Goal: Task Accomplishment & Management: Manage account settings

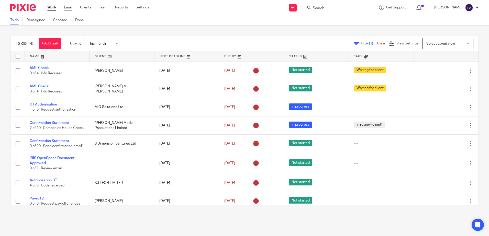
click at [68, 7] on link "Email" at bounding box center [68, 7] width 8 height 5
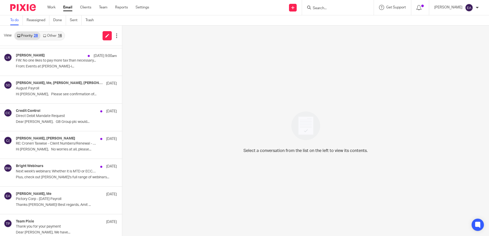
scroll to position [307, 0]
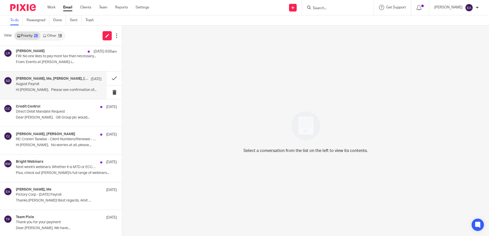
click at [80, 94] on div "[PERSON_NAME], Me, [PERSON_NAME], [PERSON_NAME] [DATE] August Payroll Hi [PERSO…" at bounding box center [53, 85] width 107 height 27
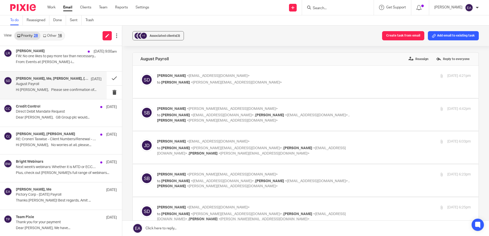
scroll to position [0, 0]
click at [264, 90] on label at bounding box center [306, 82] width 346 height 32
click at [140, 73] on input "checkbox" at bounding box center [140, 73] width 0 height 0
checkbox input "true"
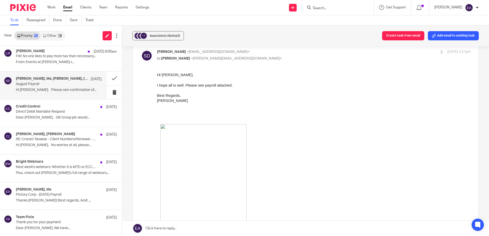
scroll to position [77, 0]
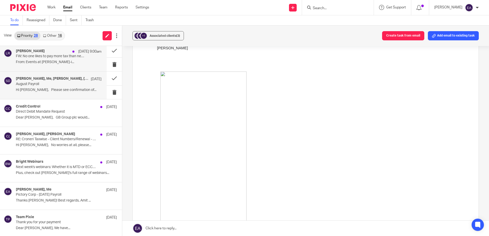
click at [54, 61] on p "From: Events at Croner-i..." at bounding box center [59, 62] width 86 height 4
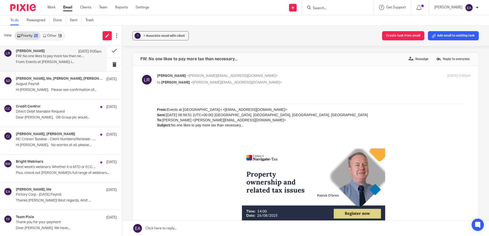
scroll to position [0, 0]
click at [146, 35] on span "+ Associate email with client" at bounding box center [163, 35] width 41 height 3
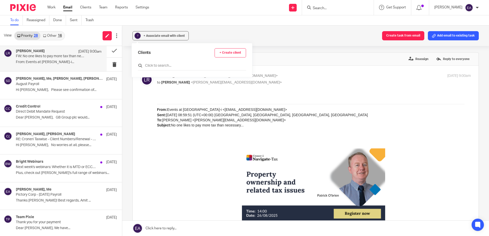
click at [158, 66] on input "text" at bounding box center [192, 65] width 108 height 5
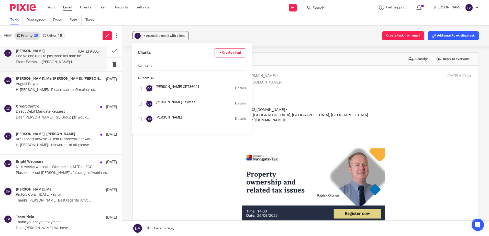
type input "crno"
click at [140, 120] on input "checkbox" at bounding box center [140, 119] width 4 height 4
checkbox input "true"
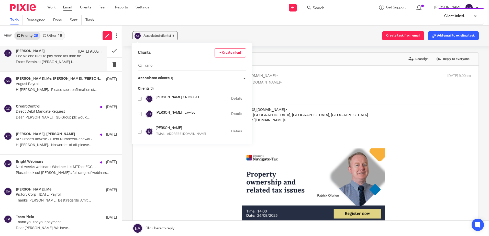
click at [141, 114] on input "checkbox" at bounding box center [140, 114] width 4 height 4
checkbox input "true"
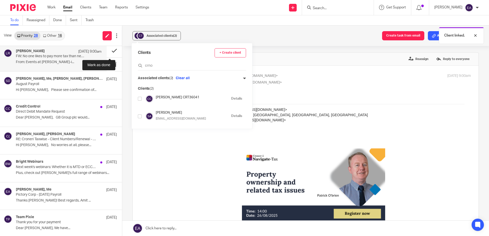
click at [111, 50] on button at bounding box center [114, 51] width 15 height 14
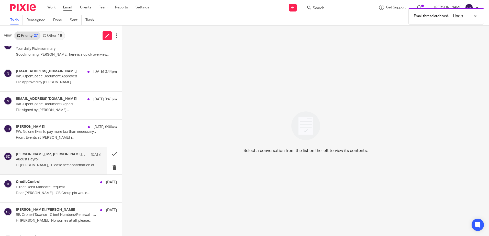
scroll to position [228, 0]
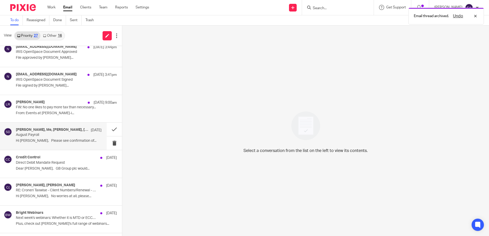
click at [59, 141] on p "Hi [PERSON_NAME], Please see confirmation of..." at bounding box center [59, 141] width 86 height 4
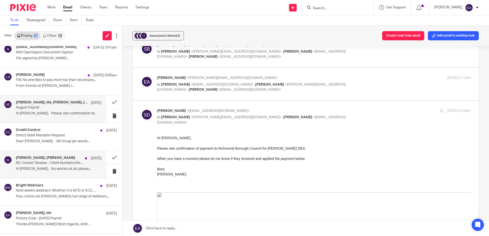
scroll to position [305, 0]
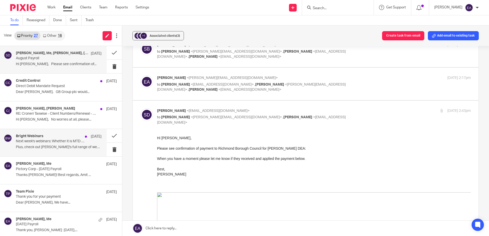
click at [57, 145] on div "Bright Webinars 22 Aug Next week's webinars: Whether it is MTD or ECCTA - Brigh…" at bounding box center [59, 142] width 86 height 17
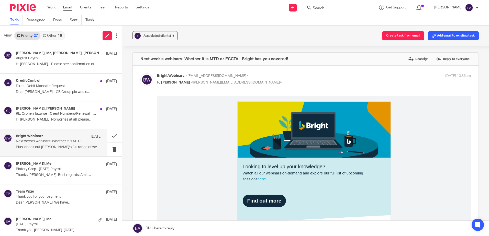
scroll to position [0, 0]
click at [157, 37] on span "Associated clients (1)" at bounding box center [158, 35] width 30 height 3
click at [108, 135] on button at bounding box center [114, 136] width 15 height 14
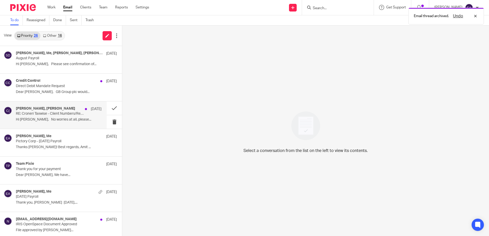
click at [51, 117] on div "Chantelle Vesty, Steve Bradshaw 22 Aug RE: Croneri Taxwise - Client Numbers/Ren…" at bounding box center [59, 115] width 86 height 17
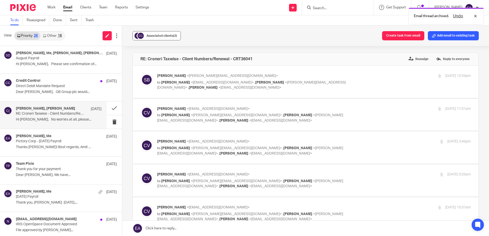
click at [156, 36] on span "Associated clients (2)" at bounding box center [161, 35] width 30 height 3
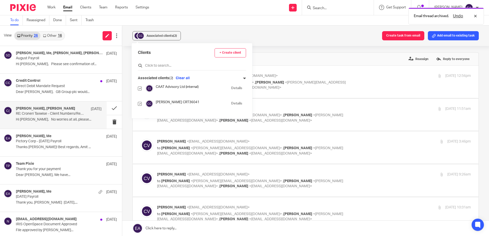
click at [165, 65] on input "text" at bounding box center [192, 65] width 108 height 5
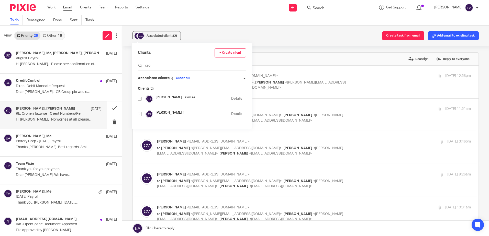
type input "cro"
click at [141, 98] on input "checkbox" at bounding box center [140, 99] width 4 height 4
checkbox input "true"
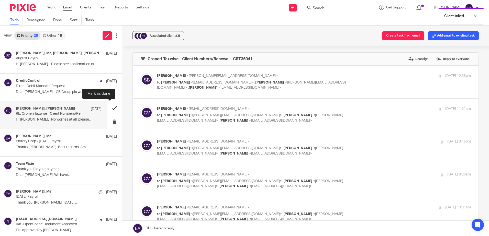
click at [111, 108] on button at bounding box center [114, 108] width 15 height 14
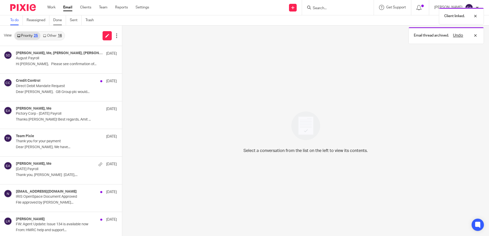
click at [60, 19] on link "Done" at bounding box center [59, 20] width 13 height 10
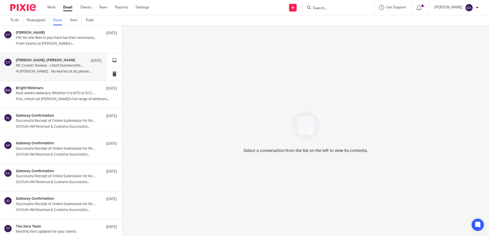
click at [61, 72] on p "Hi [PERSON_NAME], No worries at all, please..." at bounding box center [59, 72] width 86 height 4
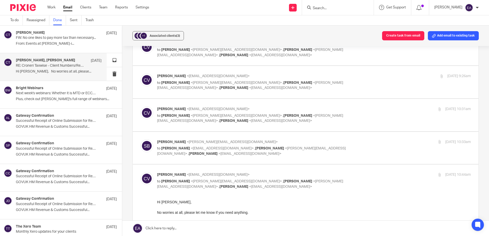
scroll to position [128, 0]
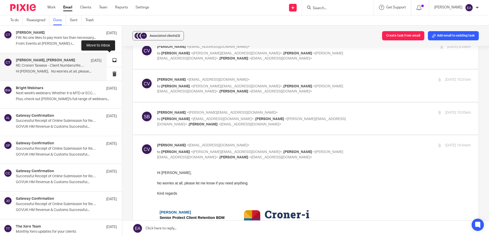
click at [108, 60] on button at bounding box center [114, 60] width 15 height 14
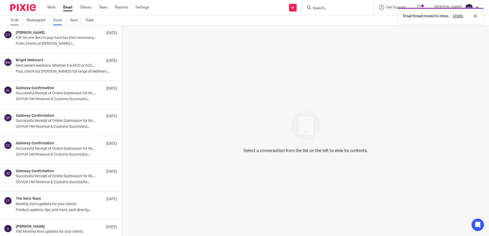
click at [18, 19] on link "To do" at bounding box center [16, 20] width 13 height 10
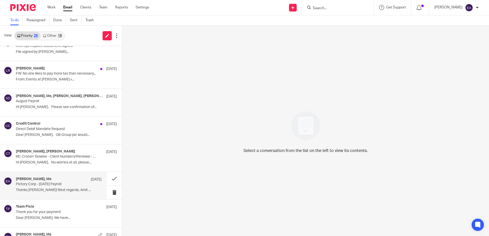
scroll to position [281, 0]
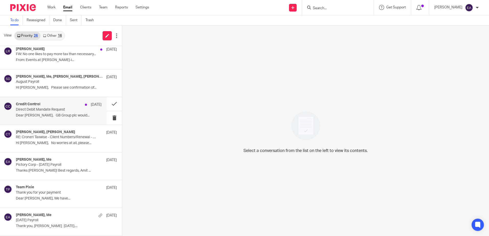
click at [59, 115] on p "Dear [PERSON_NAME], GB Group plc would..." at bounding box center [59, 115] width 86 height 4
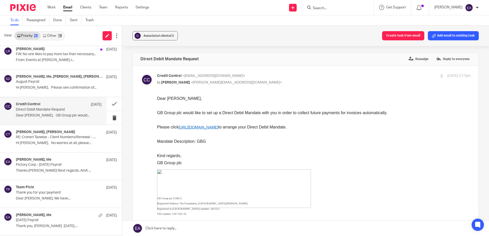
scroll to position [0, 0]
click at [150, 36] on span "Associated clients (1)" at bounding box center [158, 35] width 30 height 3
click at [53, 88] on p "Hi [PERSON_NAME], Please see confirmation of..." at bounding box center [59, 88] width 86 height 4
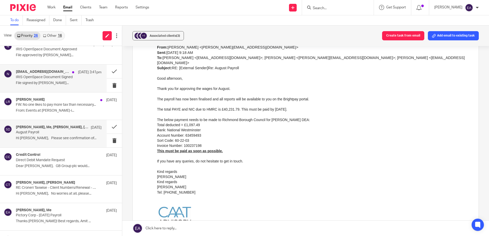
scroll to position [230, 0]
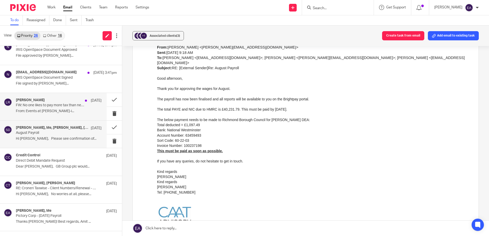
click at [48, 110] on p "From: Events at Croner-i..." at bounding box center [59, 111] width 86 height 4
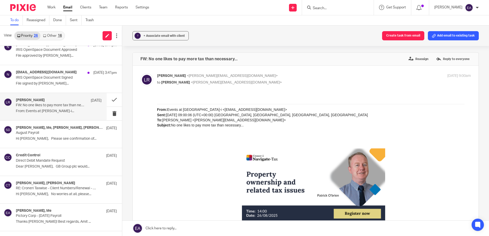
scroll to position [0, 0]
click at [161, 36] on span "+ Associate email with client" at bounding box center [163, 35] width 41 height 3
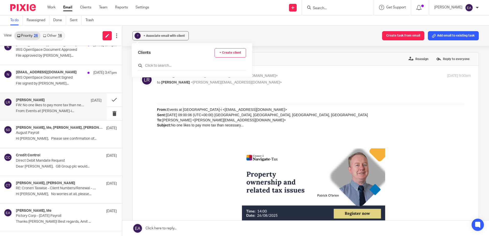
click at [155, 67] on input "text" at bounding box center [192, 65] width 108 height 5
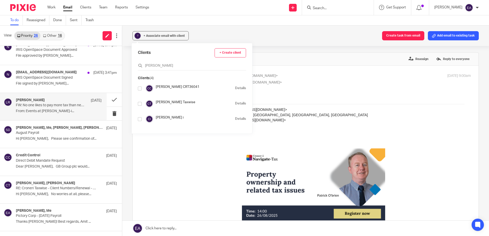
type input "[PERSON_NAME]"
click at [138, 104] on input "checkbox" at bounding box center [140, 104] width 4 height 4
checkbox input "true"
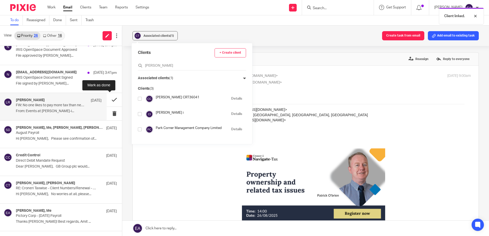
click at [111, 101] on button at bounding box center [114, 100] width 15 height 14
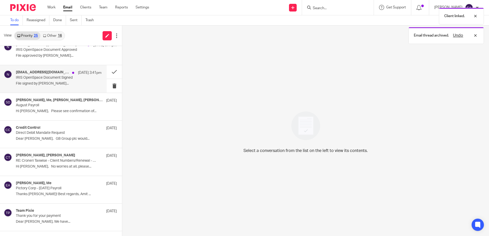
click at [67, 78] on p "IRIS OpenSpace Document Signed" at bounding box center [50, 78] width 68 height 4
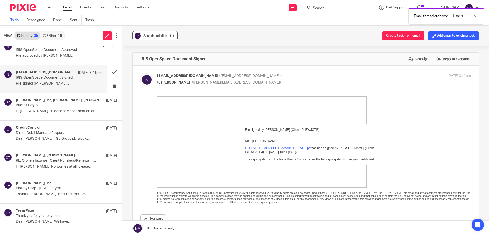
click at [156, 35] on span "Associated clients (1)" at bounding box center [158, 35] width 30 height 3
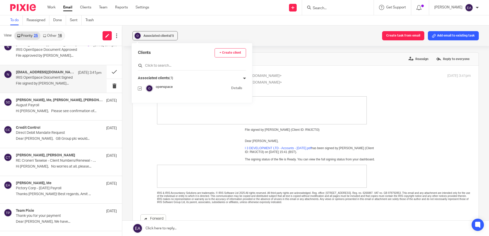
click at [162, 66] on input "text" at bounding box center [192, 65] width 108 height 5
type input "I 3"
click at [139, 99] on input "checkbox" at bounding box center [140, 99] width 4 height 4
checkbox input "true"
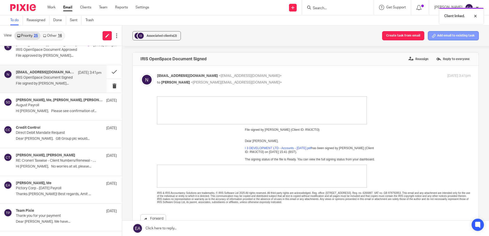
click at [450, 34] on button "Add email to existing task" at bounding box center [453, 35] width 51 height 9
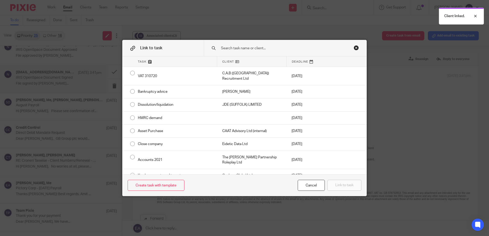
click at [244, 49] on input "text" at bounding box center [281, 48] width 122 height 6
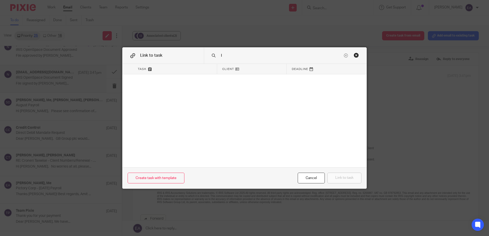
type input "I"
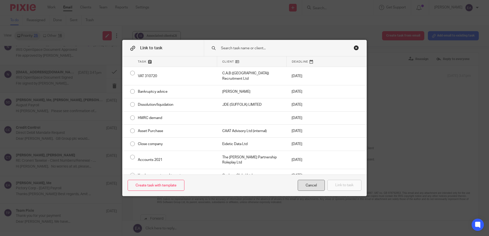
click at [316, 184] on div "Cancel" at bounding box center [310, 185] width 27 height 11
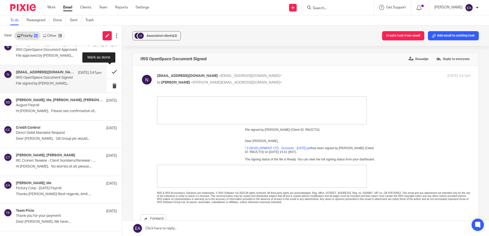
click at [109, 74] on button at bounding box center [114, 72] width 15 height 14
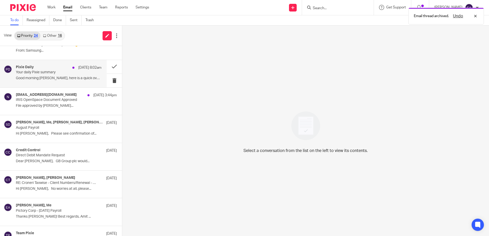
scroll to position [179, 0]
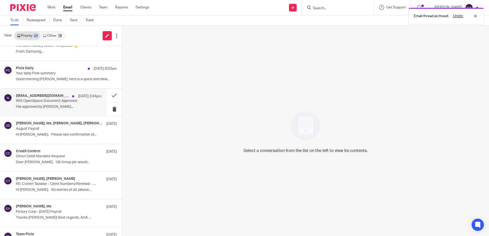
click at [53, 104] on div "noreply@irisopenspace.co.uk 24 Aug 3:44pm IRIS OpenSpace Document Approved File…" at bounding box center [59, 102] width 86 height 17
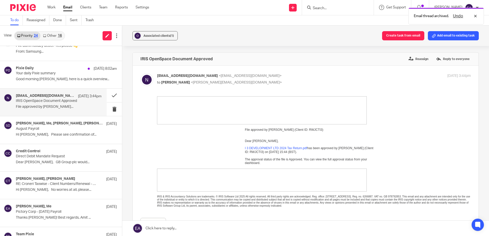
scroll to position [0, 0]
click at [150, 36] on span "Associated clients (1)" at bounding box center [158, 35] width 30 height 3
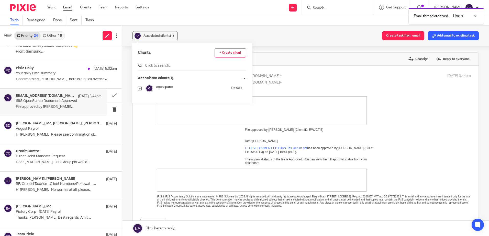
click at [165, 66] on input "text" at bounding box center [192, 65] width 108 height 5
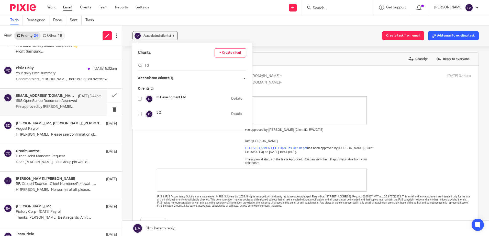
type input "I 3"
click at [139, 100] on input "checkbox" at bounding box center [140, 99] width 4 height 4
checkbox input "true"
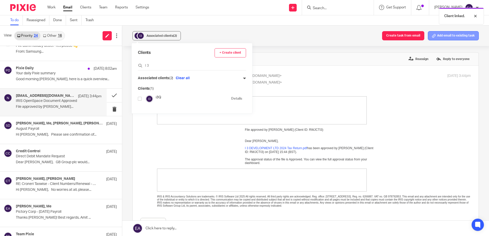
click at [442, 37] on button "Add email to existing task" at bounding box center [453, 35] width 51 height 9
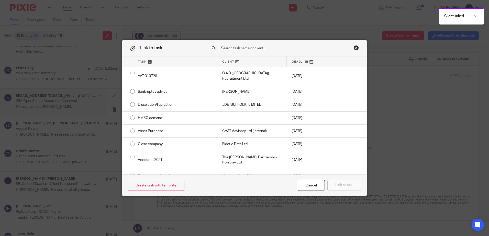
click at [241, 49] on input "text" at bounding box center [281, 48] width 122 height 6
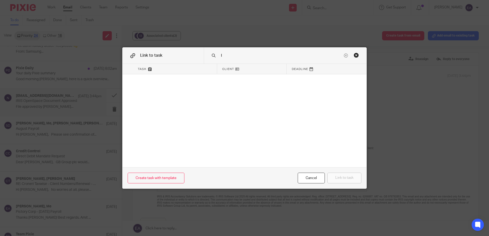
type input "I"
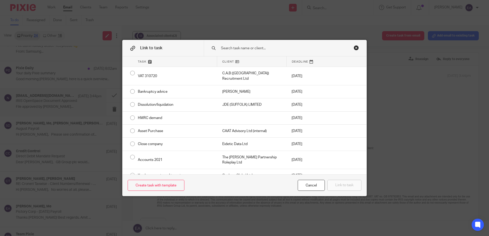
click at [308, 179] on div "Create task with template Cancel Link to task" at bounding box center [244, 185] width 244 height 21
click at [311, 190] on div "Cancel" at bounding box center [310, 185] width 27 height 11
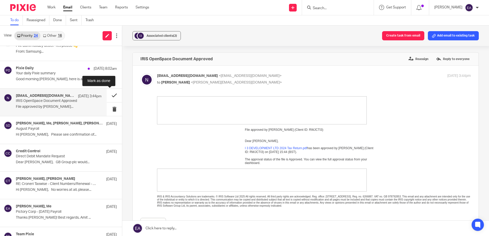
click at [110, 96] on button at bounding box center [114, 96] width 15 height 14
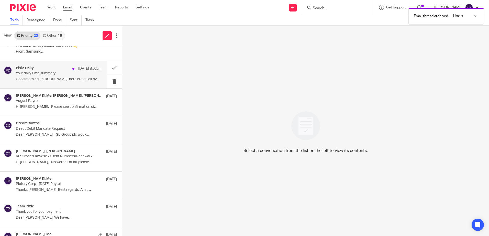
click at [53, 81] on p "Good morning Elaine, here is a quick overview..." at bounding box center [59, 79] width 86 height 4
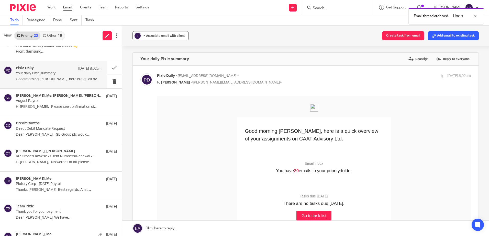
click at [151, 37] on span "+ Associate email with client" at bounding box center [163, 35] width 41 height 3
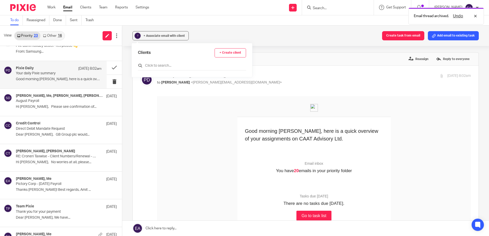
click at [158, 67] on input "text" at bounding box center [192, 65] width 108 height 5
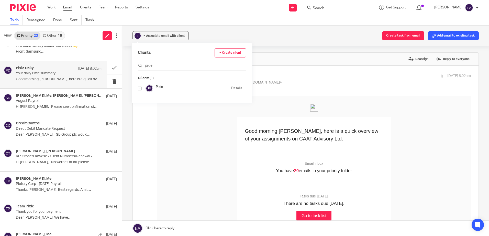
type input "pixie"
click at [139, 90] on input "checkbox" at bounding box center [140, 89] width 4 height 4
checkbox input "true"
click at [110, 68] on button at bounding box center [114, 68] width 15 height 14
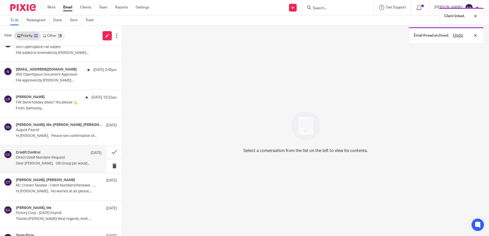
scroll to position [153, 0]
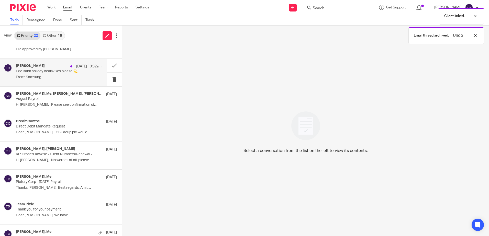
click at [52, 79] on div "Lizzy Riley 25 Aug 10:32am FW: Bank holiday deals? Yes please 💫 From: Samsung..." at bounding box center [59, 72] width 86 height 17
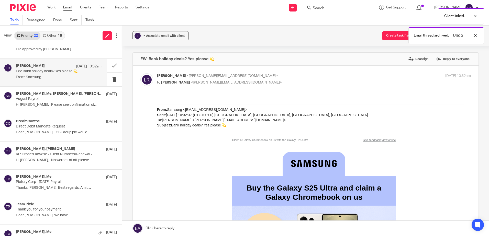
scroll to position [0, 0]
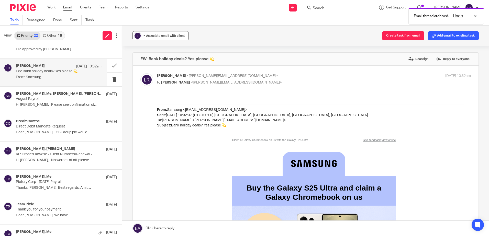
click at [159, 36] on span "+ Associate email with client" at bounding box center [163, 35] width 41 height 3
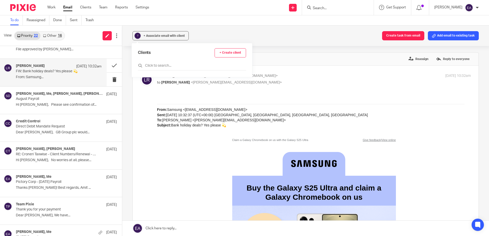
click at [158, 61] on div "Clients + Create client" at bounding box center [192, 59] width 108 height 22
click at [158, 67] on input "text" at bounding box center [192, 65] width 108 height 5
click at [108, 78] on button at bounding box center [114, 80] width 15 height 14
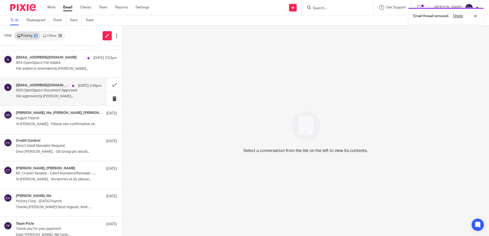
scroll to position [102, 0]
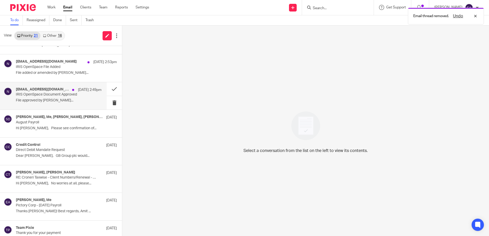
click at [48, 99] on p "File approved by Tony..." at bounding box center [59, 100] width 86 height 4
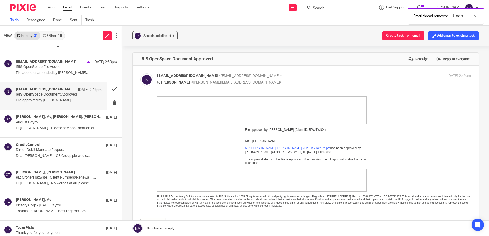
scroll to position [0, 0]
click at [153, 36] on span "Associated clients (1)" at bounding box center [158, 35] width 30 height 3
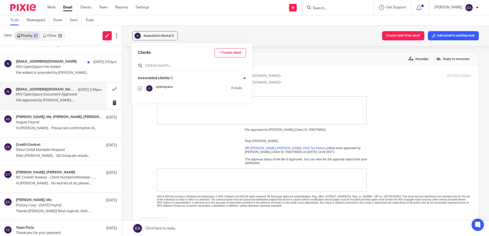
click at [157, 64] on input "text" at bounding box center [192, 65] width 108 height 5
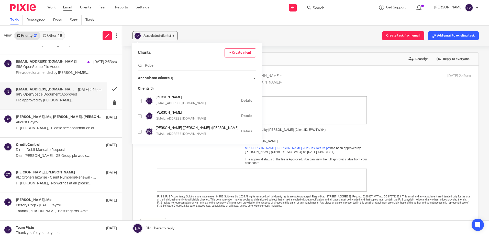
type input "Rober"
click at [141, 132] on input "checkbox" at bounding box center [140, 132] width 4 height 4
checkbox input "true"
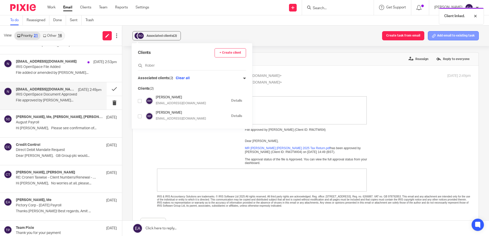
click at [444, 33] on button "Add email to existing task" at bounding box center [453, 35] width 51 height 9
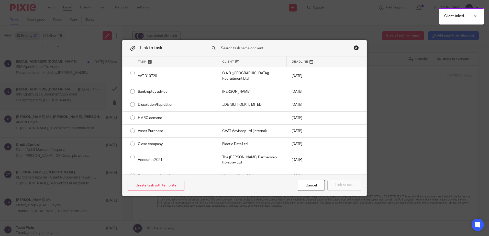
click at [273, 47] on input "text" at bounding box center [281, 48] width 122 height 6
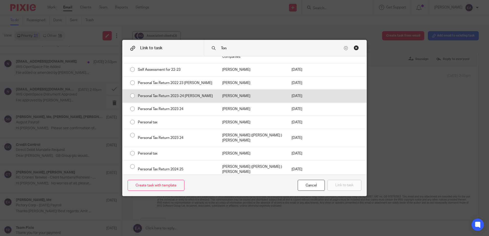
scroll to position [63, 0]
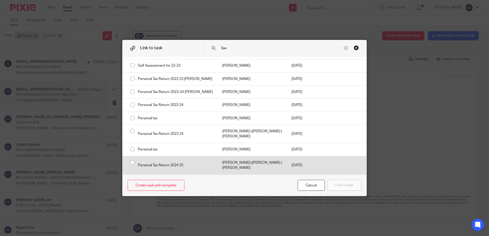
type input "Ton"
click at [165, 156] on div "Personal Tax Return 2024 25" at bounding box center [175, 165] width 84 height 18
radio input "true"
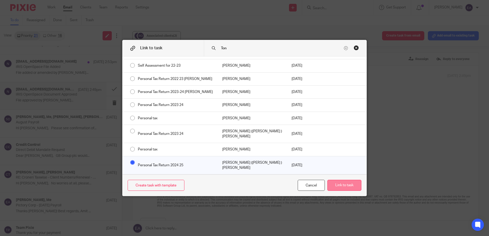
click at [344, 185] on button "Link to task" at bounding box center [344, 185] width 34 height 11
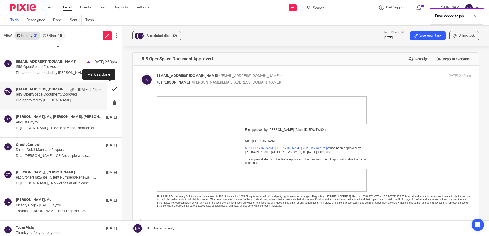
click at [112, 87] on button at bounding box center [114, 89] width 15 height 14
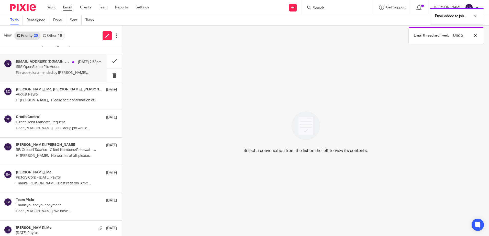
click at [42, 75] on p "File added or amended by Tony..." at bounding box center [59, 73] width 86 height 4
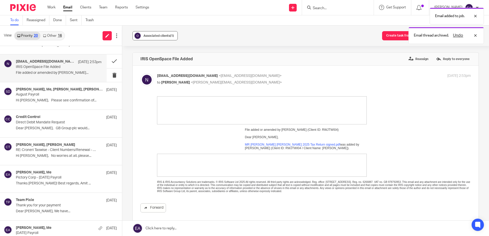
scroll to position [0, 0]
click at [146, 34] on div "Associated clients (1)" at bounding box center [158, 35] width 30 height 5
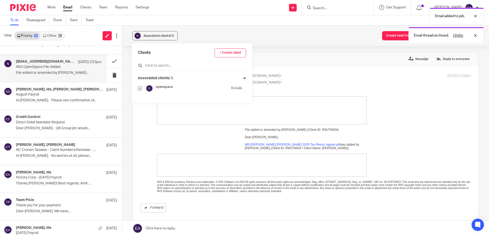
click at [165, 66] on input "text" at bounding box center [192, 65] width 108 height 5
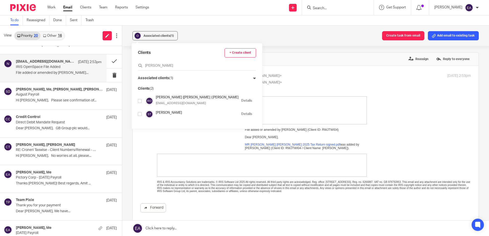
type input "tony"
click at [140, 101] on input "checkbox" at bounding box center [140, 101] width 4 height 4
checkbox input "true"
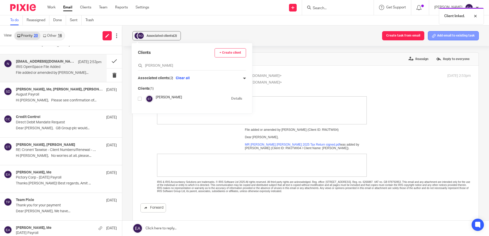
click at [443, 36] on button "Add email to existing task" at bounding box center [453, 35] width 51 height 9
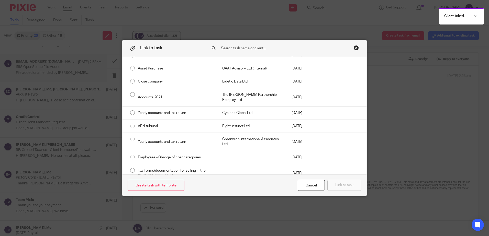
click at [273, 50] on input "text" at bounding box center [281, 48] width 122 height 6
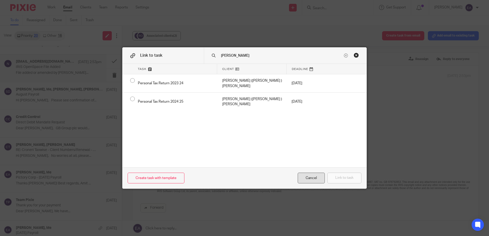
click at [313, 180] on div "Cancel" at bounding box center [310, 178] width 27 height 11
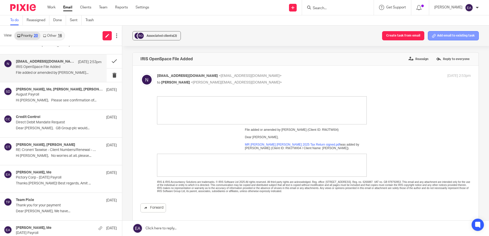
click at [453, 33] on button "Add email to existing task" at bounding box center [453, 35] width 51 height 9
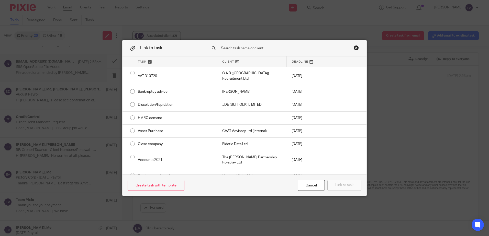
click at [277, 50] on input "text" at bounding box center [281, 48] width 122 height 6
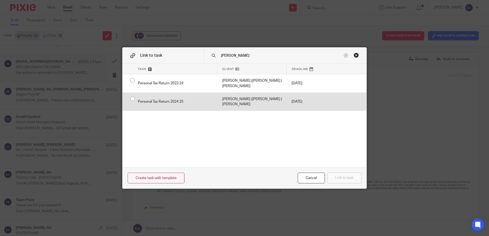
type input "tony"
click at [126, 96] on div at bounding box center [127, 102] width 10 height 18
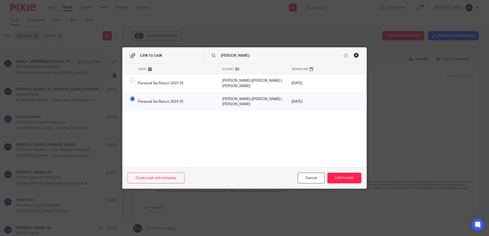
radio input "true"
click at [340, 178] on button "Link to task" at bounding box center [344, 178] width 34 height 11
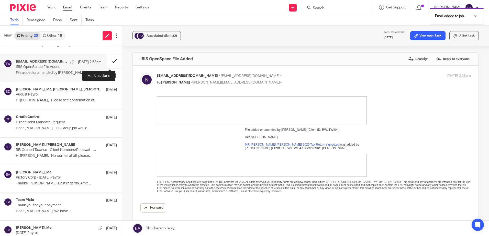
click at [109, 61] on button at bounding box center [114, 61] width 15 height 14
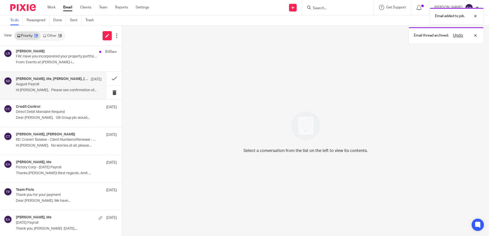
scroll to position [77, 0]
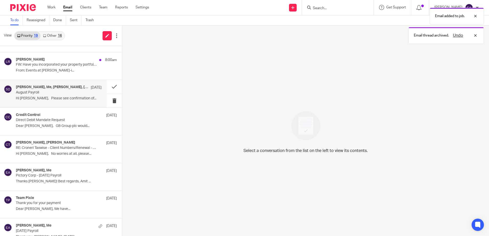
click at [71, 92] on p "August Payroll" at bounding box center [50, 92] width 68 height 4
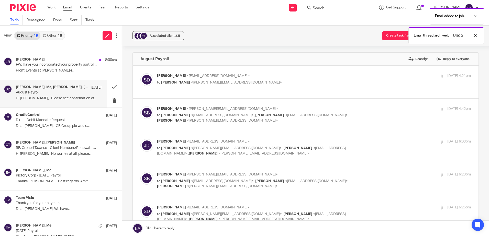
scroll to position [0, 0]
click at [71, 72] on p "From: Events at Croner-i..." at bounding box center [59, 70] width 86 height 4
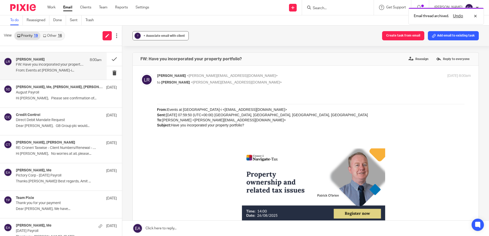
click at [152, 35] on span "+ Associate email with client" at bounding box center [163, 35] width 41 height 3
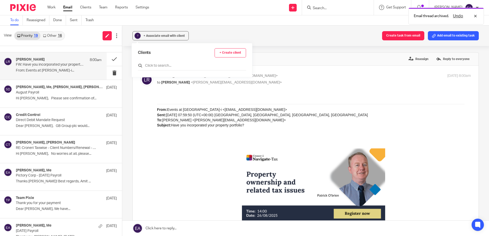
click at [157, 64] on input "text" at bounding box center [192, 65] width 108 height 5
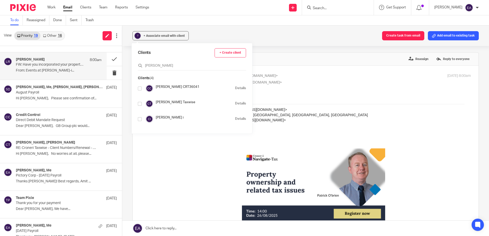
type input "[PERSON_NAME]"
click at [140, 120] on input "checkbox" at bounding box center [140, 119] width 4 height 4
checkbox input "true"
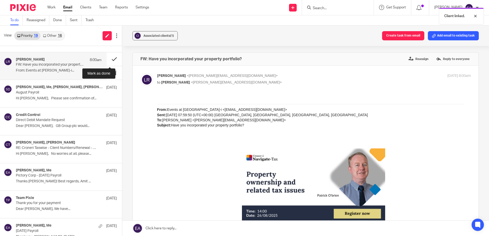
click at [108, 61] on button at bounding box center [114, 59] width 15 height 14
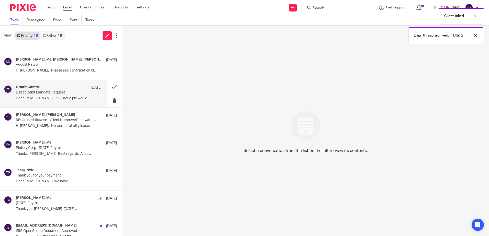
scroll to position [26, 0]
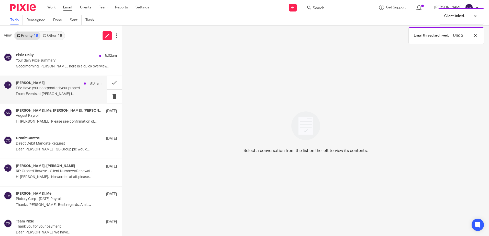
click at [48, 93] on p "From: Events at Croner-i..." at bounding box center [59, 94] width 86 height 4
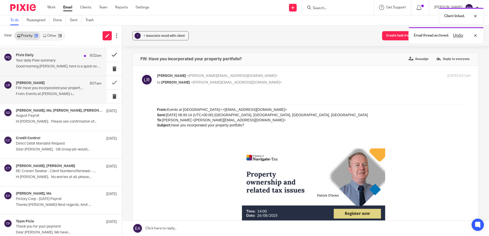
scroll to position [0, 0]
click at [145, 38] on div "+ Associate email with client" at bounding box center [163, 35] width 41 height 5
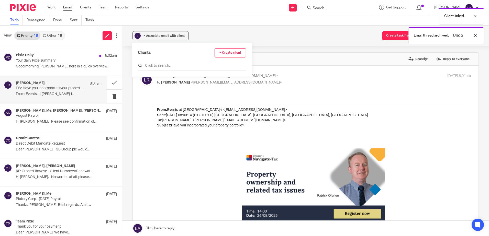
click at [148, 65] on input "text" at bounding box center [192, 65] width 108 height 5
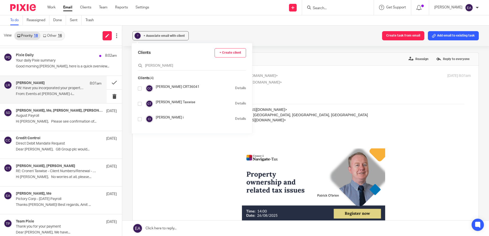
type input "[PERSON_NAME]"
click at [139, 118] on input "checkbox" at bounding box center [140, 119] width 4 height 4
checkbox input "true"
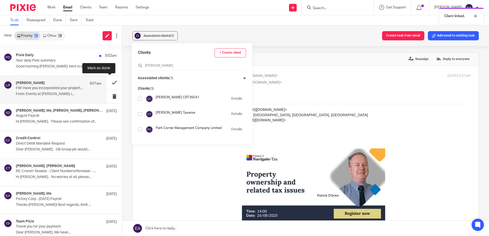
click at [110, 83] on button at bounding box center [114, 83] width 15 height 14
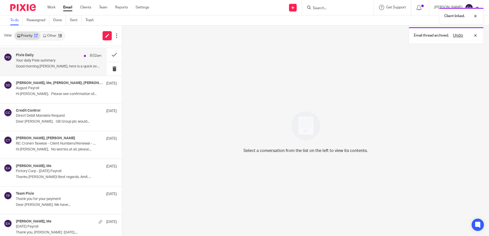
click at [46, 61] on p "Your daily Pixie summary" at bounding box center [50, 61] width 68 height 4
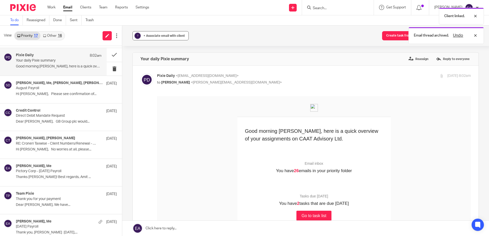
click at [152, 38] on div "+ Associate email with client" at bounding box center [163, 35] width 41 height 5
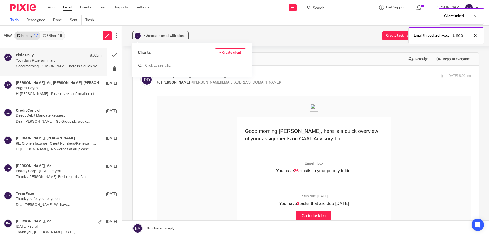
click at [155, 63] on input "text" at bounding box center [192, 65] width 108 height 5
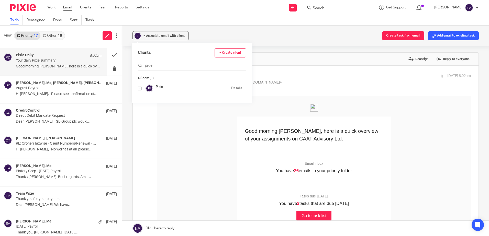
type input "pixie"
click at [140, 90] on input "checkbox" at bounding box center [140, 89] width 4 height 4
checkbox input "true"
click at [111, 54] on button at bounding box center [114, 55] width 15 height 14
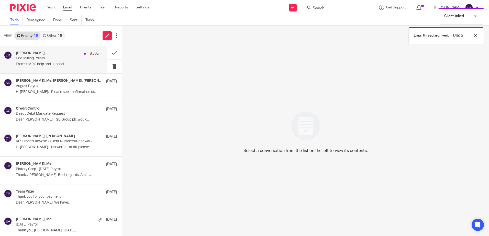
click at [58, 68] on div "Lizzy Riley 8:36am FW: Talking Points From: HMRC help and support..." at bounding box center [59, 59] width 86 height 17
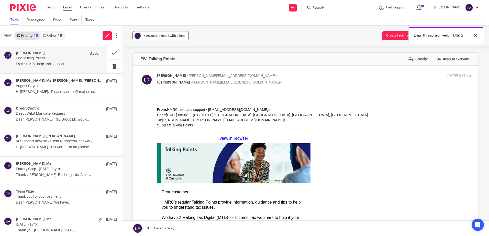
click at [150, 35] on span "+ Associate email with client" at bounding box center [163, 35] width 41 height 3
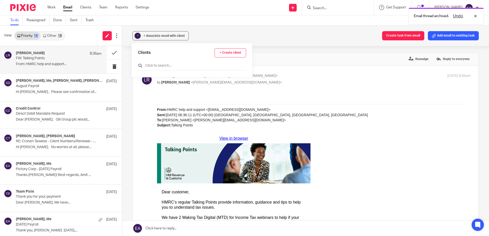
click at [153, 63] on input "text" at bounding box center [192, 65] width 108 height 5
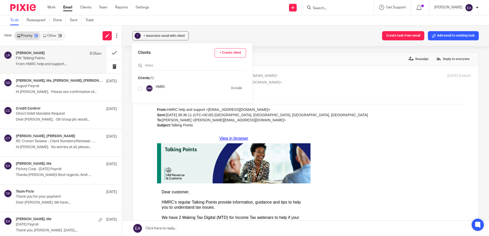
type input "hmrc"
click at [140, 88] on input "checkbox" at bounding box center [140, 89] width 4 height 4
checkbox input "true"
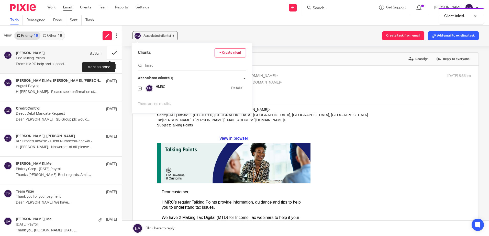
click at [107, 55] on button at bounding box center [114, 53] width 15 height 14
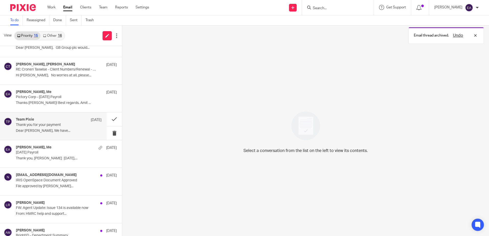
scroll to position [51, 0]
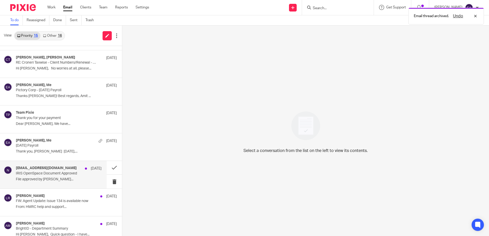
click at [56, 178] on p "File approved by Julian James..." at bounding box center [59, 179] width 86 height 4
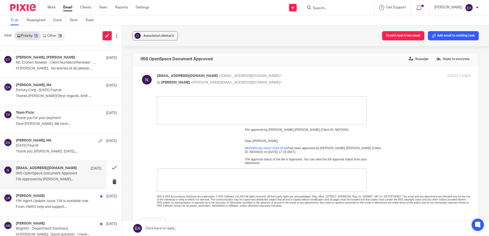
scroll to position [0, 0]
click at [156, 38] on div "Associated clients (1)" at bounding box center [158, 35] width 30 height 5
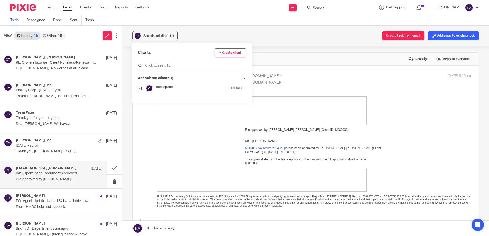
click at [164, 66] on input "text" at bounding box center [192, 65] width 108 height 5
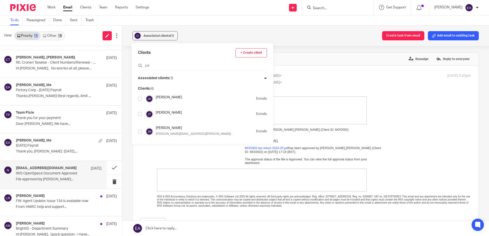
type input "juli"
click at [140, 132] on input "checkbox" at bounding box center [140, 132] width 4 height 4
checkbox input "true"
click at [441, 36] on button "Add email to existing task" at bounding box center [453, 35] width 51 height 9
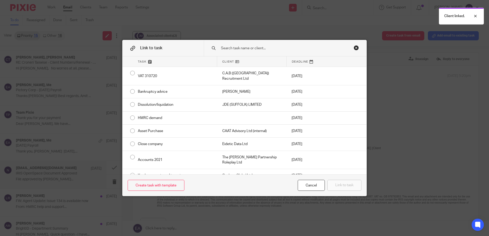
click at [281, 49] on input "text" at bounding box center [281, 48] width 122 height 6
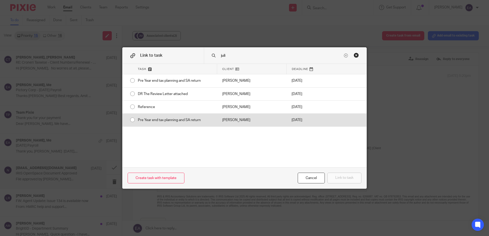
type input "juli"
click at [130, 119] on input "radio" at bounding box center [133, 120] width 10 height 10
radio input "false"
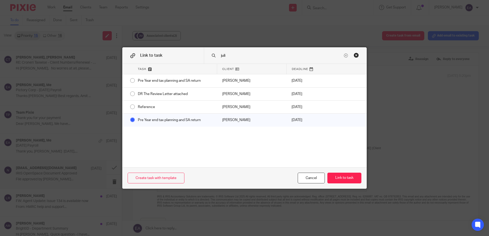
click at [130, 119] on input "radio" at bounding box center [133, 120] width 10 height 10
click at [130, 120] on input "radio" at bounding box center [133, 120] width 10 height 10
click at [308, 175] on div "Cancel" at bounding box center [310, 178] width 27 height 11
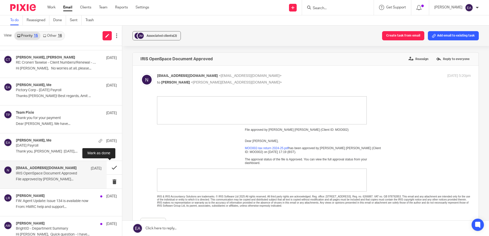
click at [109, 165] on button at bounding box center [114, 168] width 15 height 14
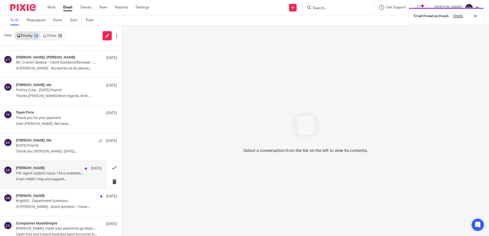
click at [68, 177] on div "Lizzy Riley 21 Aug FW: Agent Update: Issue 134 is available now From: HMRC help…" at bounding box center [59, 174] width 86 height 17
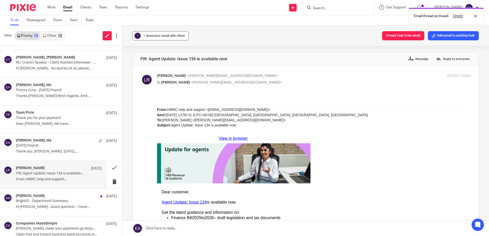
click at [155, 37] on span "+ Associate email with client" at bounding box center [163, 35] width 41 height 3
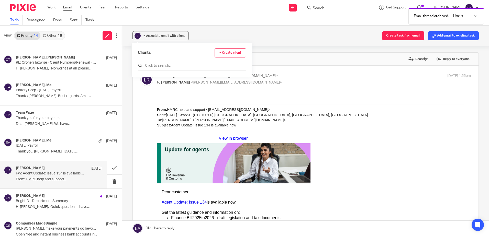
click at [155, 66] on input "text" at bounding box center [192, 65] width 108 height 5
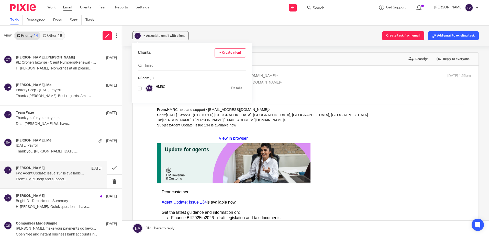
type input "hmrc"
click at [141, 88] on input "checkbox" at bounding box center [140, 89] width 4 height 4
checkbox input "true"
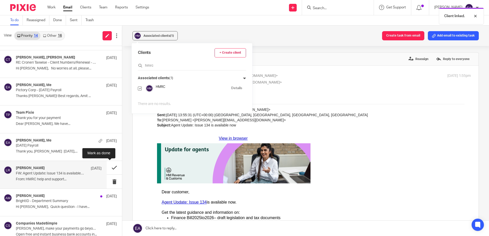
click at [107, 166] on button at bounding box center [114, 168] width 15 height 14
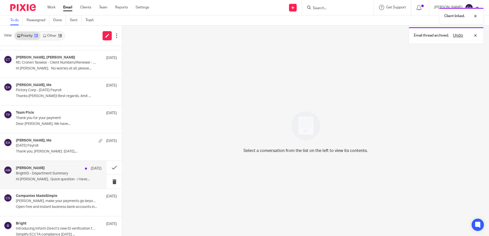
click at [57, 178] on p "Hi [PERSON_NAME], Quick question - I have..." at bounding box center [59, 179] width 86 height 4
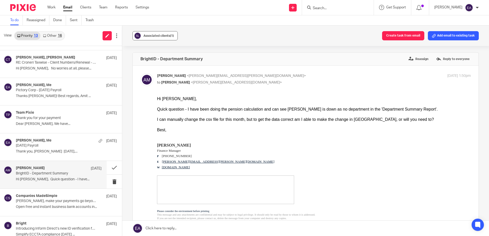
click at [148, 38] on div "Associated clients (1)" at bounding box center [158, 35] width 30 height 5
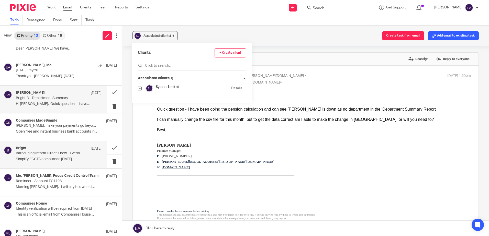
scroll to position [170, 0]
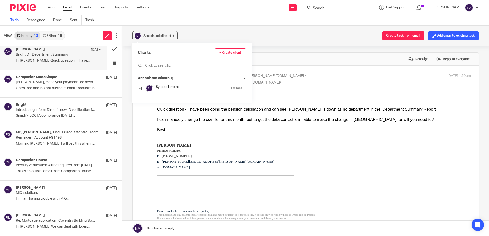
click at [47, 35] on link "Other 16" at bounding box center [52, 36] width 24 height 8
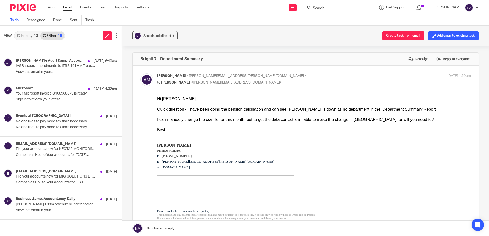
scroll to position [0, 0]
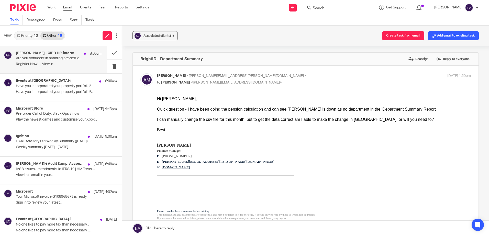
click at [60, 61] on div "Amanda Chadwick - CIPD HR-inform 8:05am Are you confident in handling pre-settl…" at bounding box center [59, 59] width 86 height 17
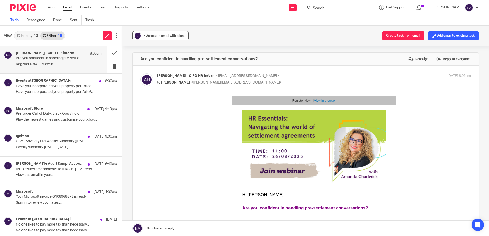
click at [167, 35] on span "+ Associate email with client" at bounding box center [163, 35] width 41 height 3
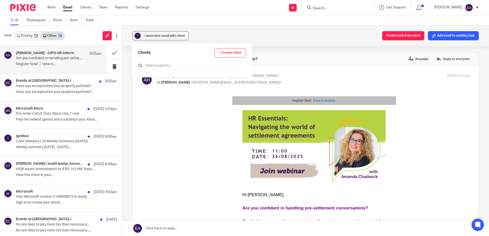
click at [159, 63] on div at bounding box center [192, 67] width 108 height 8
click at [161, 65] on input "text" at bounding box center [192, 65] width 108 height 5
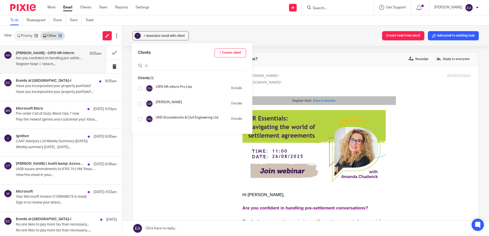
type input "ci"
click at [139, 88] on input "checkbox" at bounding box center [140, 89] width 4 height 4
checkbox input "true"
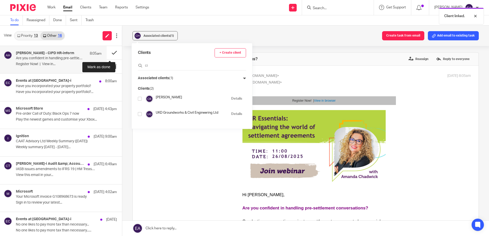
click at [112, 51] on button at bounding box center [114, 53] width 15 height 14
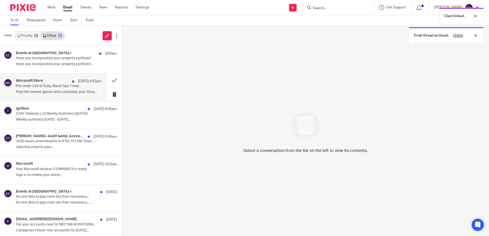
click at [55, 81] on div "Microsoft Store 25 Aug 4:43pm" at bounding box center [59, 81] width 86 height 5
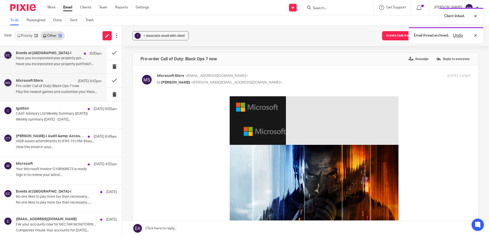
click at [56, 63] on p "Have you incorporated your property portfolio?..." at bounding box center [59, 64] width 86 height 4
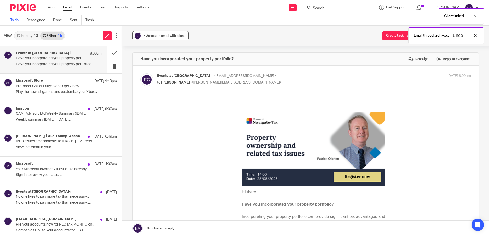
click at [154, 36] on span "+ Associate email with client" at bounding box center [163, 35] width 41 height 3
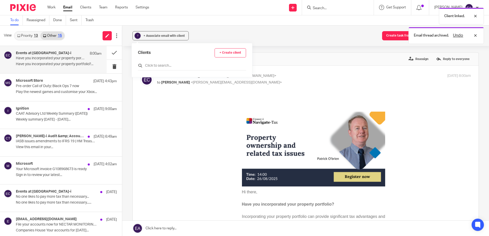
click at [156, 66] on input "text" at bounding box center [192, 65] width 108 height 5
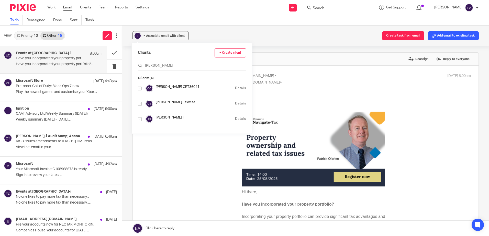
type input "[PERSON_NAME]"
click at [140, 119] on input "checkbox" at bounding box center [140, 119] width 4 height 4
checkbox input "true"
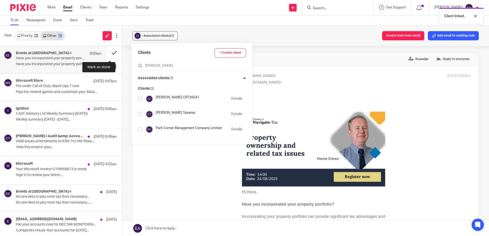
click at [111, 54] on button at bounding box center [114, 53] width 15 height 14
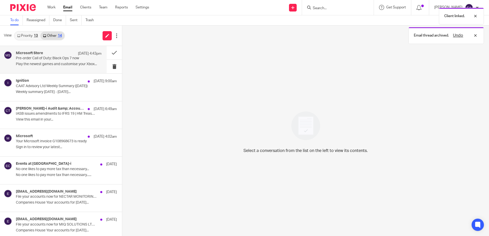
click at [56, 61] on div "Microsoft Store 25 Aug 4:43pm Pre-order Call of Duty: Black Ops 7 now Play the …" at bounding box center [59, 59] width 86 height 17
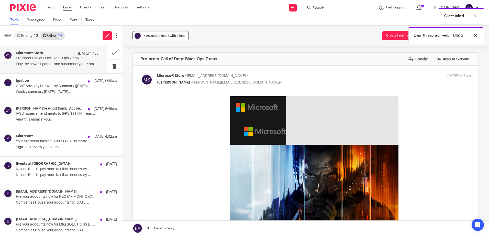
click at [147, 36] on span "+ Associate email with client" at bounding box center [163, 35] width 41 height 3
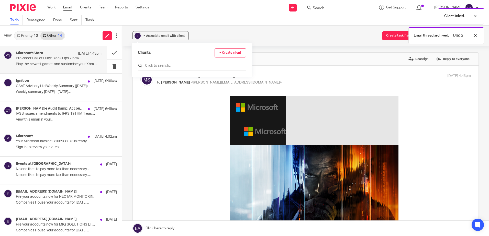
click at [157, 65] on input "text" at bounding box center [192, 65] width 108 height 5
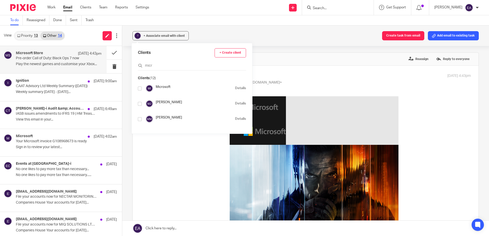
type input "micr"
click at [139, 88] on input "checkbox" at bounding box center [140, 89] width 4 height 4
checkbox input "true"
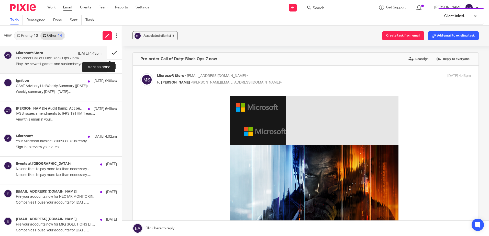
click at [113, 52] on button at bounding box center [114, 53] width 15 height 14
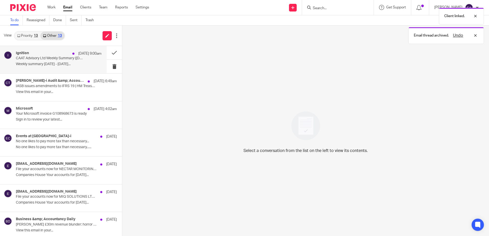
click at [53, 65] on p "Weekly summary [DATE] - [DATE]..." at bounding box center [59, 64] width 86 height 4
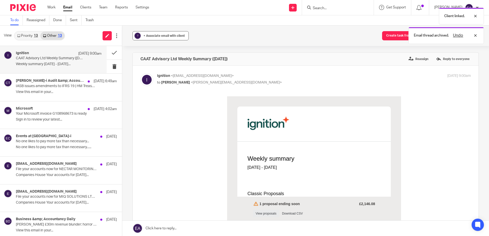
click at [147, 37] on span "+ Associate email with client" at bounding box center [163, 35] width 41 height 3
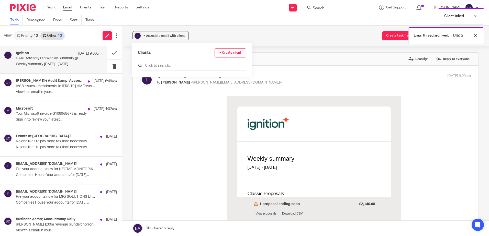
click at [157, 65] on input "text" at bounding box center [192, 65] width 108 height 5
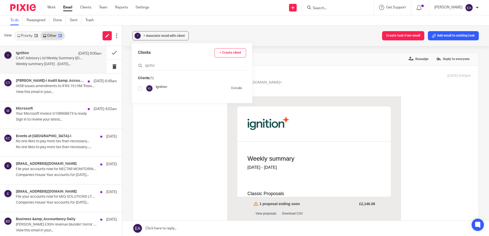
type input "ignitio"
click at [141, 87] on input "checkbox" at bounding box center [140, 89] width 4 height 4
checkbox input "true"
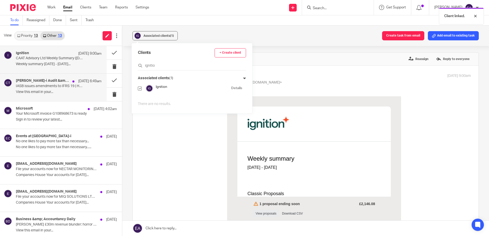
click at [58, 85] on p "IASB issues amendments to IFRS 19 | HM Treasury publishes further financial san…" at bounding box center [50, 86] width 68 height 4
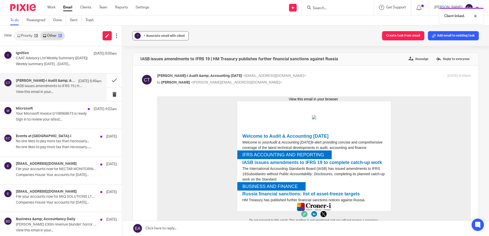
click at [164, 37] on span "+ Associate email with client" at bounding box center [163, 35] width 41 height 3
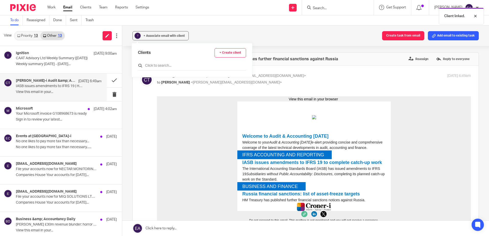
click at [156, 68] on input "text" at bounding box center [192, 65] width 108 height 5
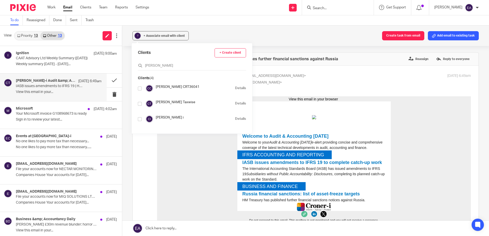
type input "[PERSON_NAME]"
click at [140, 121] on input "checkbox" at bounding box center [140, 119] width 4 height 4
checkbox input "true"
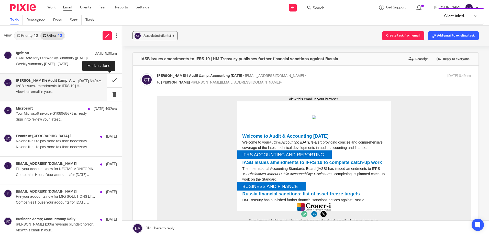
click at [108, 78] on button at bounding box center [114, 81] width 15 height 14
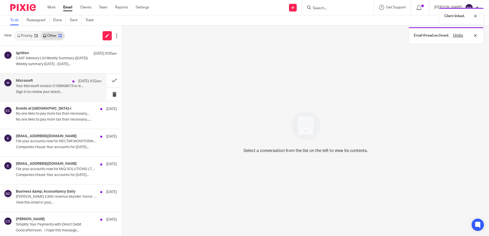
click at [64, 87] on p "Your Microsoft invoice G108968673 is ready" at bounding box center [50, 86] width 68 height 4
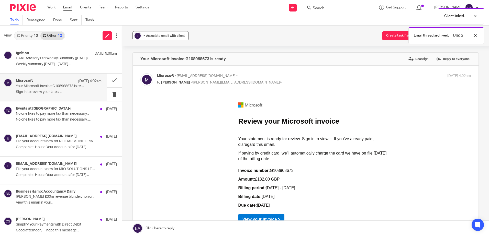
click at [153, 35] on span "+ Associate email with client" at bounding box center [163, 35] width 41 height 3
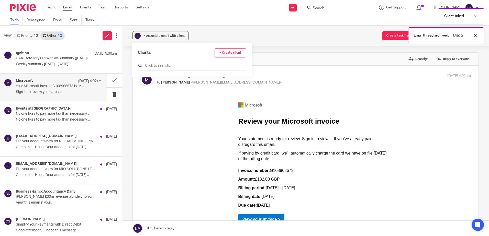
click at [156, 67] on input "text" at bounding box center [192, 65] width 108 height 5
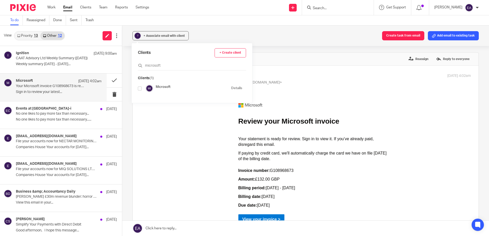
type input "microsoft"
click at [139, 89] on input "checkbox" at bounding box center [140, 89] width 4 height 4
checkbox input "true"
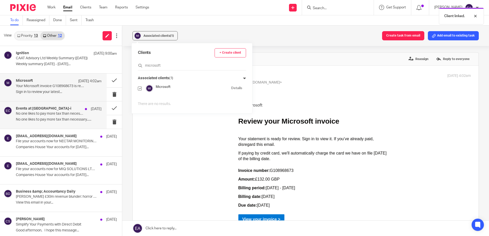
click at [54, 113] on p "No one likes to pay more tax than necessary..." at bounding box center [50, 114] width 68 height 4
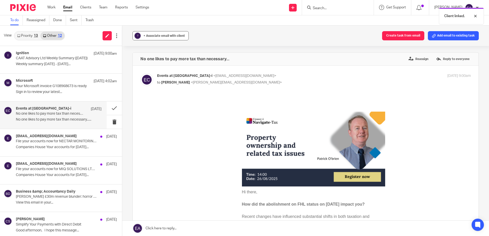
click at [158, 35] on span "+ Associate email with client" at bounding box center [163, 35] width 41 height 3
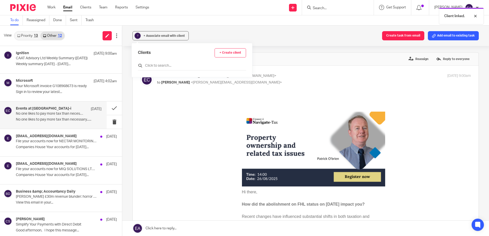
click at [156, 68] on div at bounding box center [192, 67] width 108 height 8
click at [156, 68] on input "text" at bounding box center [192, 65] width 108 height 5
click at [161, 66] on input "text" at bounding box center [192, 65] width 108 height 5
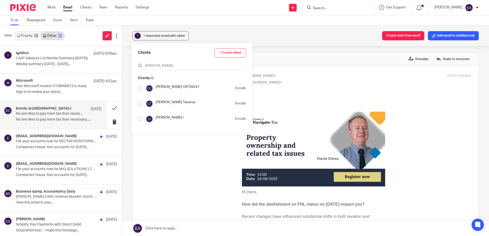
type input "[PERSON_NAME]"
click at [141, 103] on input "checkbox" at bounding box center [140, 104] width 4 height 4
checkbox input "true"
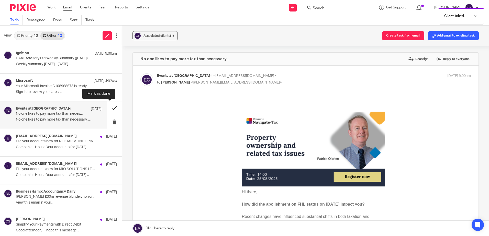
click at [111, 108] on button at bounding box center [114, 108] width 15 height 14
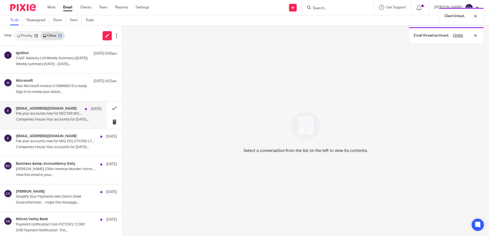
click at [45, 120] on p "Companies House Your accounts for [DATE]..." at bounding box center [59, 120] width 86 height 4
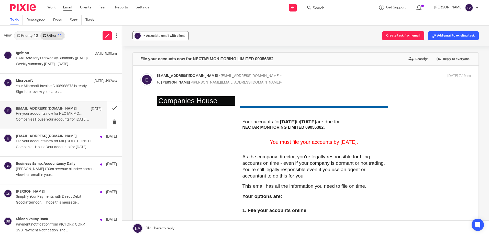
click at [163, 37] on div "+ Associate email with client" at bounding box center [163, 35] width 41 height 5
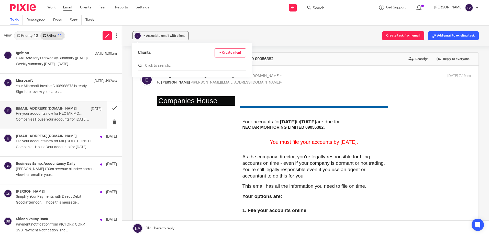
click at [152, 67] on input "text" at bounding box center [192, 65] width 108 height 5
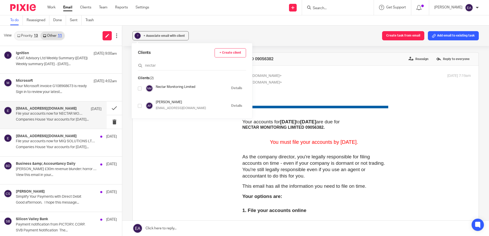
type input "nectar"
click at [141, 88] on input "checkbox" at bounding box center [140, 89] width 4 height 4
checkbox input "true"
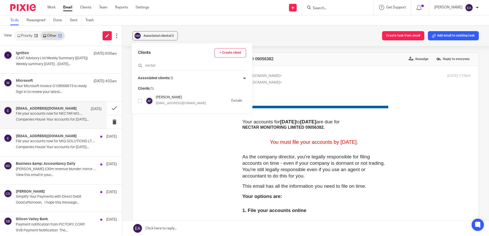
click at [233, 76] on div "Associated clients (1)" at bounding box center [192, 78] width 108 height 5
click at [167, 78] on p "Associated clients (1)" at bounding box center [155, 78] width 35 height 5
click at [168, 77] on p "Associated clients (1)" at bounding box center [155, 78] width 35 height 5
click at [165, 65] on input "nectar" at bounding box center [192, 65] width 108 height 5
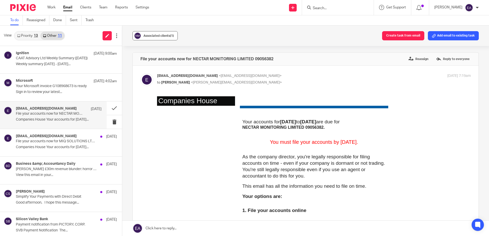
click at [164, 37] on span "Associated clients (1)" at bounding box center [158, 35] width 30 height 3
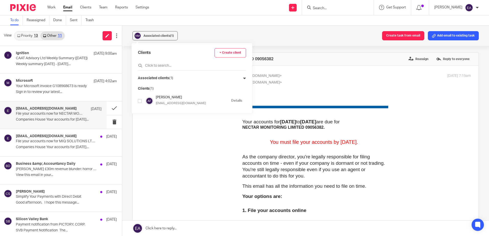
click at [243, 77] on icon at bounding box center [244, 78] width 3 height 3
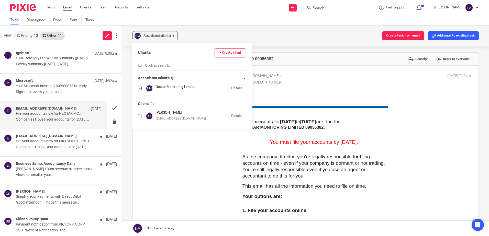
click at [231, 88] on link "Details" at bounding box center [236, 88] width 11 height 5
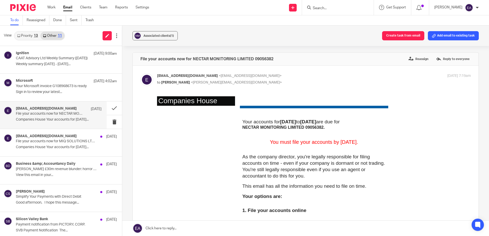
click at [277, 80] on p "to Elaine Aitken <elaine@caatadvisory.co.uk>" at bounding box center [261, 82] width 209 height 5
checkbox input "false"
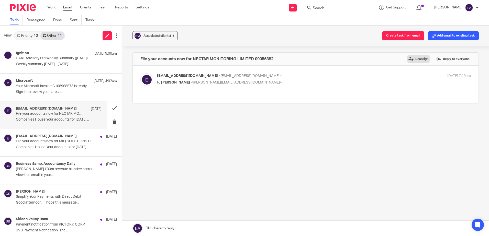
click at [414, 59] on label "Reassign" at bounding box center [418, 59] width 22 height 8
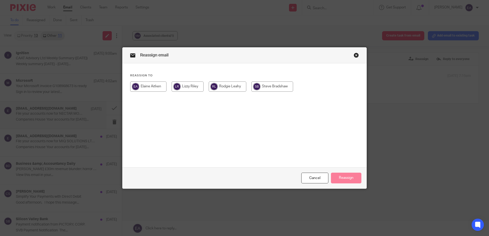
click at [287, 85] on input "radio" at bounding box center [272, 87] width 42 height 10
radio input "true"
click at [340, 179] on button "Reassign" at bounding box center [346, 178] width 30 height 11
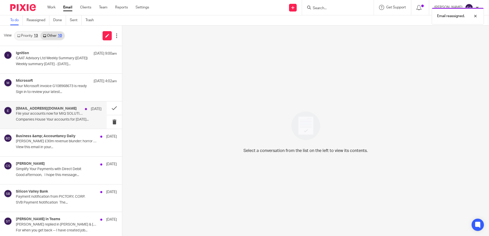
click at [44, 119] on p "Companies House Your accounts for [DATE]..." at bounding box center [59, 120] width 86 height 4
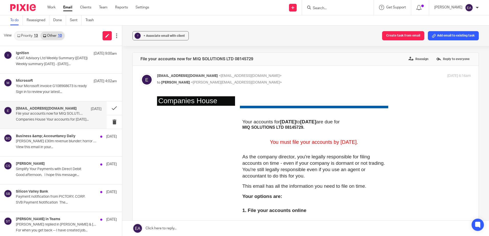
click at [328, 5] on form at bounding box center [339, 7] width 54 height 6
click at [328, 7] on input "Search" at bounding box center [335, 8] width 46 height 5
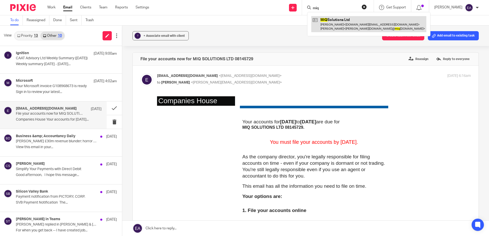
type input "miq"
click at [349, 25] on link at bounding box center [368, 24] width 115 height 16
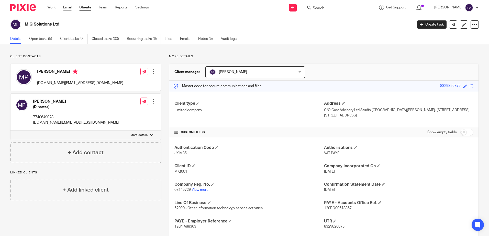
click at [67, 9] on link "Email" at bounding box center [67, 7] width 8 height 5
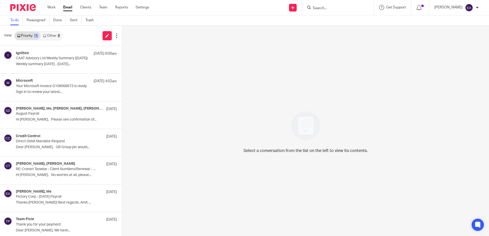
click at [51, 36] on link "Other 8" at bounding box center [51, 36] width 22 height 8
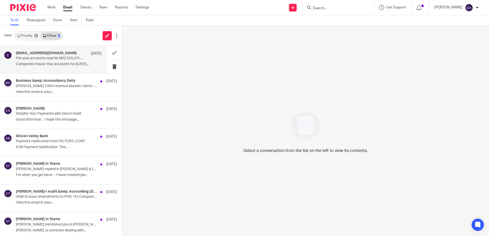
click at [63, 61] on div "[EMAIL_ADDRESS][DOMAIN_NAME] [DATE] File your accounts now for MIQ SOLUTIONS LT…" at bounding box center [59, 59] width 86 height 17
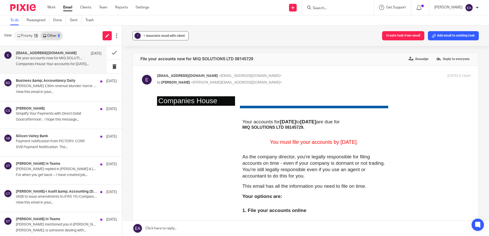
click at [153, 33] on div "+ Associate email with client" at bounding box center [163, 35] width 41 height 5
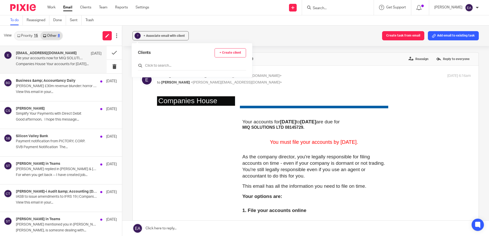
click at [159, 65] on input "text" at bounding box center [192, 65] width 108 height 5
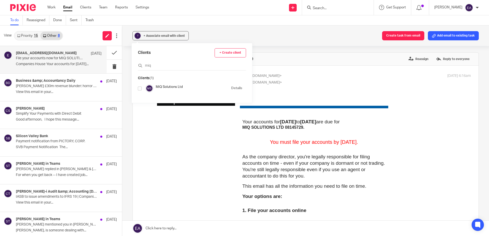
type input "miq"
click at [139, 89] on input "checkbox" at bounding box center [140, 89] width 4 height 4
checkbox input "true"
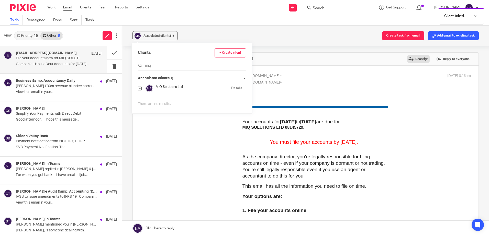
click at [412, 60] on label "Reassign" at bounding box center [418, 59] width 22 height 8
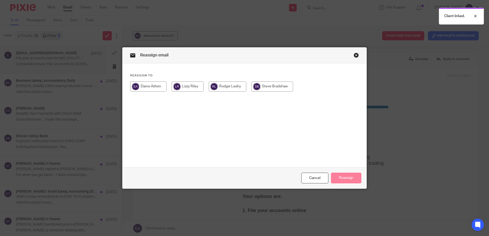
click at [265, 87] on input "radio" at bounding box center [272, 87] width 42 height 10
radio input "true"
click at [349, 175] on button "Reassign" at bounding box center [346, 178] width 30 height 11
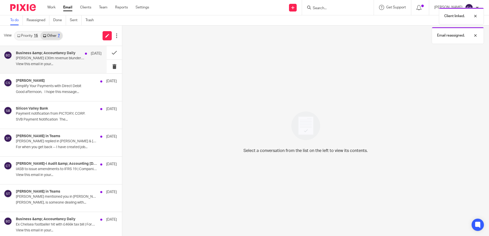
click at [48, 63] on p "View this email in your..." at bounding box center [59, 64] width 86 height 4
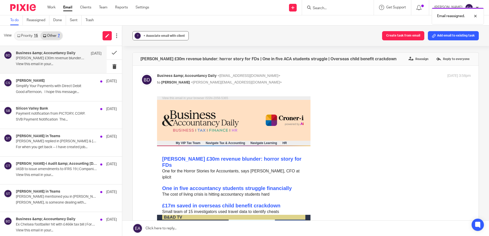
click at [155, 32] on button "? + Associate email with client" at bounding box center [160, 35] width 56 height 9
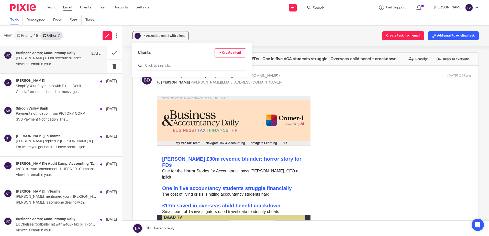
click at [168, 65] on input "text" at bounding box center [192, 65] width 108 height 5
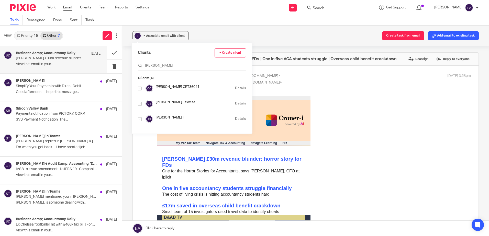
type input "[PERSON_NAME]"
click at [140, 120] on input "checkbox" at bounding box center [140, 119] width 4 height 4
checkbox input "true"
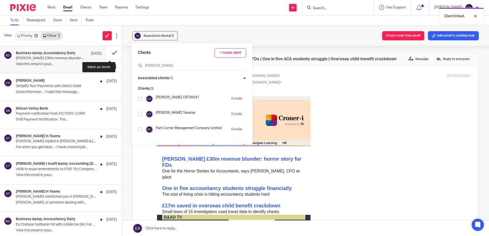
click at [111, 54] on button at bounding box center [114, 53] width 15 height 14
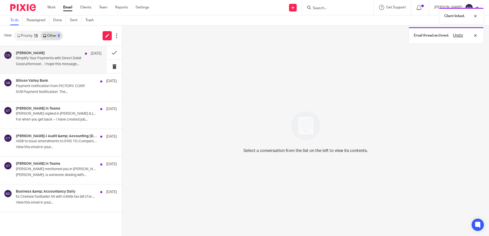
click at [49, 63] on p "Good afternoon, I hope this message..." at bounding box center [59, 64] width 86 height 4
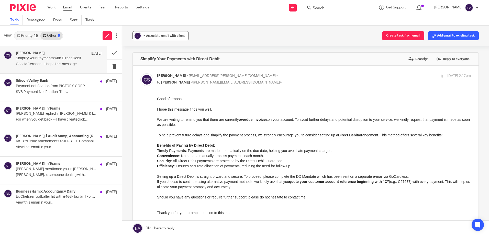
click at [160, 34] on div "+ Associate email with client" at bounding box center [163, 35] width 41 height 5
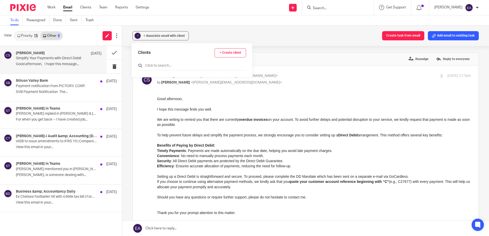
click at [160, 64] on input "text" at bounding box center [192, 65] width 108 height 5
type input "gbg"
click at [140, 87] on input "checkbox" at bounding box center [140, 89] width 4 height 4
checkbox input "true"
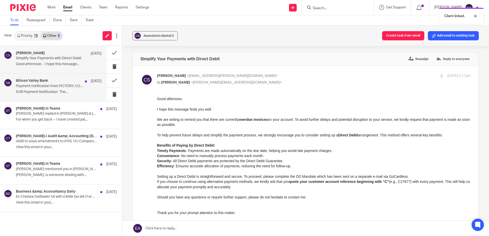
click at [51, 90] on p "SVB Payment Notification The..." at bounding box center [59, 92] width 86 height 4
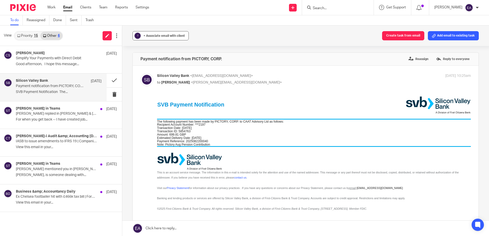
click at [158, 38] on div "+ Associate email with client" at bounding box center [163, 35] width 41 height 5
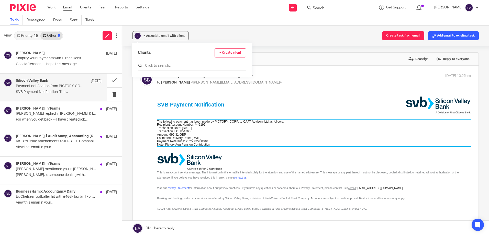
click at [154, 64] on input "text" at bounding box center [192, 65] width 108 height 5
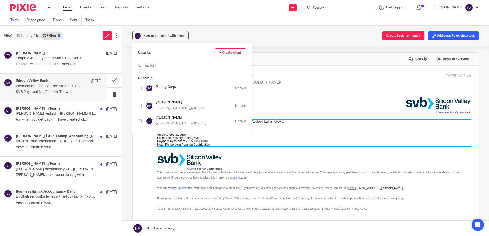
type input "pictory"
click at [140, 88] on input "checkbox" at bounding box center [140, 89] width 4 height 4
checkbox input "true"
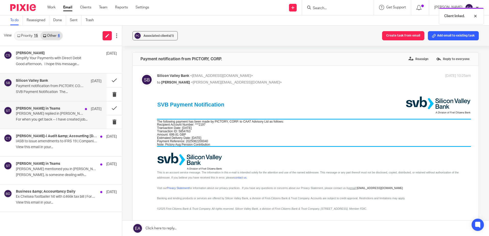
click at [46, 112] on p "[PERSON_NAME] replied in [PERSON_NAME] & [PERSON_NAME]" at bounding box center [50, 114] width 68 height 4
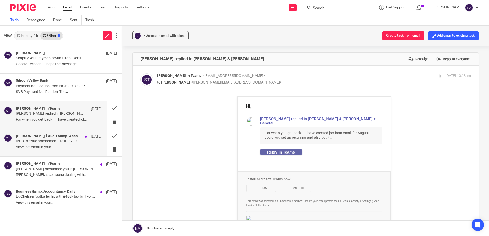
click at [54, 147] on p "View this email in your..." at bounding box center [59, 147] width 86 height 4
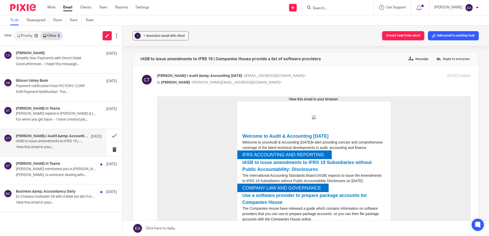
click at [48, 145] on div "[PERSON_NAME]-i Audit &amp; Accounting [DATE] [DATE] IASB to issue amendments t…" at bounding box center [59, 142] width 86 height 17
click at [151, 34] on span "+ Associate email with client" at bounding box center [163, 35] width 41 height 3
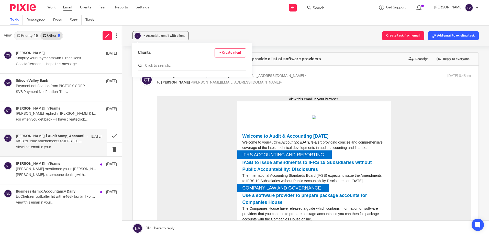
click at [155, 65] on input "text" at bounding box center [192, 65] width 108 height 5
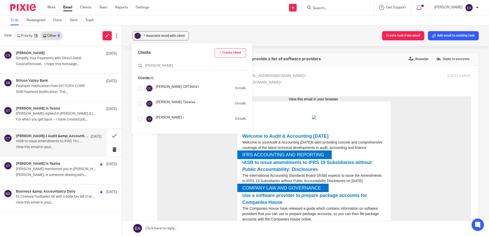
type input "[PERSON_NAME]"
click at [139, 120] on input "checkbox" at bounding box center [140, 119] width 4 height 4
checkbox input "true"
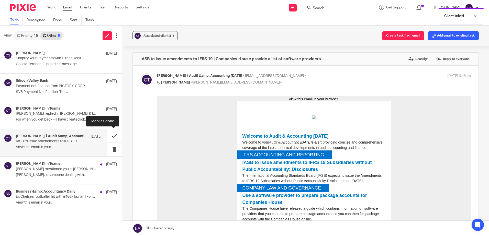
click at [115, 133] on button at bounding box center [114, 136] width 15 height 14
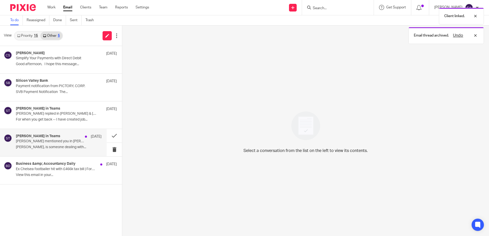
click at [64, 145] on p "[PERSON_NAME], is someone dealing with..." at bounding box center [59, 147] width 86 height 4
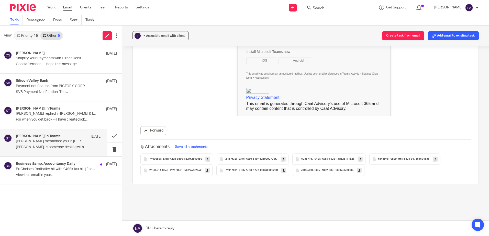
scroll to position [128, 0]
click at [80, 161] on div "Business &amp; Accountancy Daily [DATE] Ex Chelsea footballer hit with £466k ta…" at bounding box center [53, 170] width 107 height 27
click at [76, 170] on p "Ex Chelsea footballer hit with £466k tax bill | Former Tesco boss wins £1.5m pe…" at bounding box center [50, 169] width 68 height 4
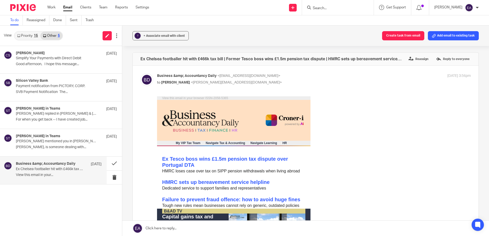
scroll to position [0, 0]
click at [157, 35] on span "+ Associate email with client" at bounding box center [163, 35] width 41 height 3
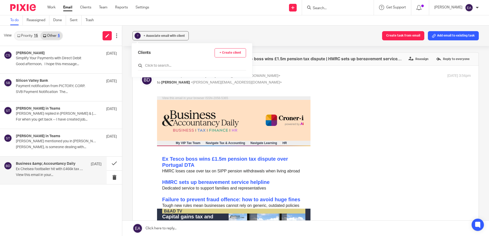
click at [159, 65] on input "text" at bounding box center [192, 65] width 108 height 5
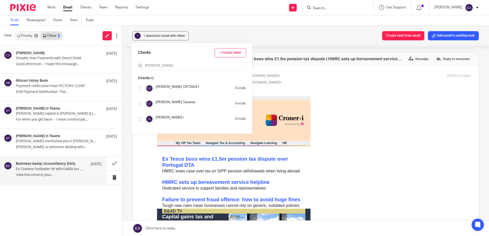
type input "[PERSON_NAME]"
click at [140, 120] on input "checkbox" at bounding box center [140, 119] width 4 height 4
checkbox input "true"
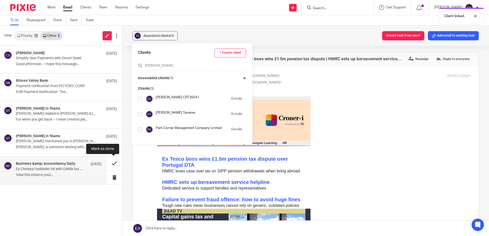
click at [113, 165] on button at bounding box center [114, 164] width 15 height 14
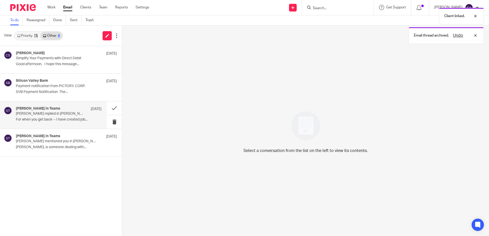
click at [78, 116] on p "[PERSON_NAME] replied in [PERSON_NAME] & [PERSON_NAME]" at bounding box center [50, 114] width 68 height 4
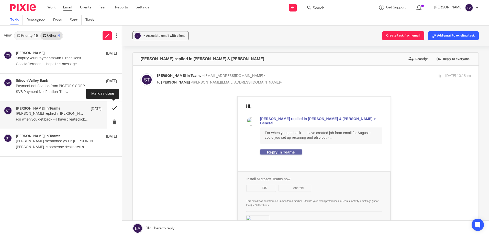
click at [111, 107] on button at bounding box center [114, 108] width 15 height 14
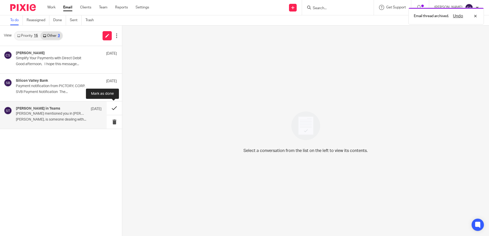
click at [111, 108] on button at bounding box center [114, 108] width 15 height 14
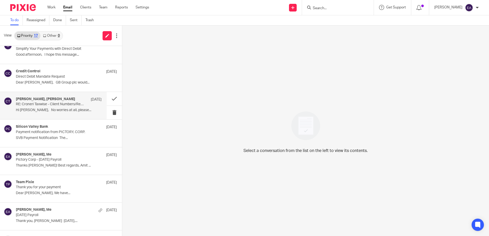
scroll to position [102, 0]
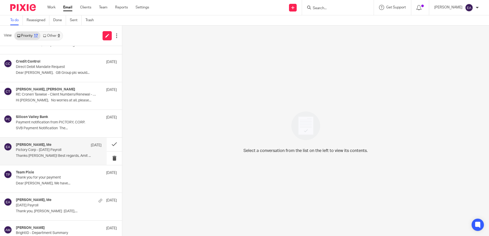
click at [73, 156] on p "Thanks [PERSON_NAME]! Best regards, Amit ..." at bounding box center [59, 156] width 86 height 4
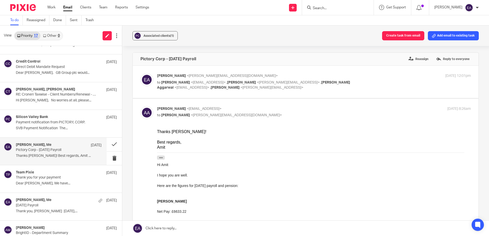
scroll to position [0, 0]
click at [152, 36] on span "Associated clients (1)" at bounding box center [158, 35] width 30 height 3
click at [110, 145] on button at bounding box center [114, 145] width 15 height 14
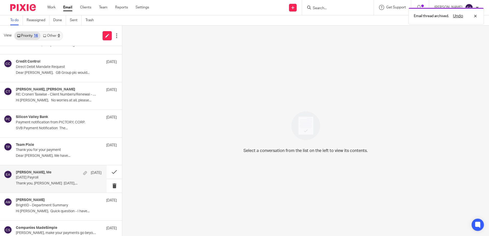
click at [67, 181] on p "Thank you, [PERSON_NAME] [DATE],..." at bounding box center [59, 183] width 86 height 4
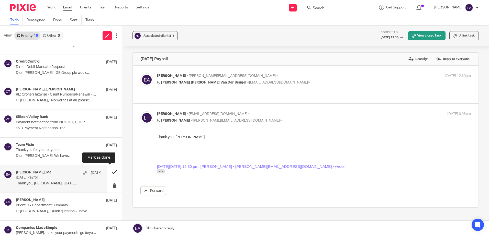
click at [108, 171] on button at bounding box center [114, 172] width 15 height 14
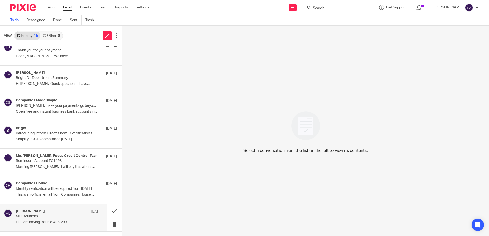
scroll to position [225, 0]
